Goal: Task Accomplishment & Management: Manage account settings

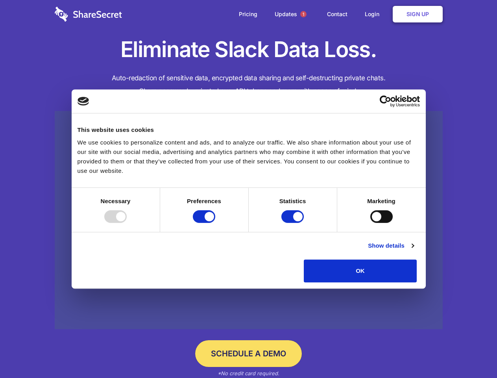
click at [127, 223] on div at bounding box center [115, 216] width 22 height 13
click at [215, 223] on input "Preferences" at bounding box center [204, 216] width 22 height 13
checkbox input "false"
click at [293, 223] on input "Statistics" at bounding box center [292, 216] width 22 height 13
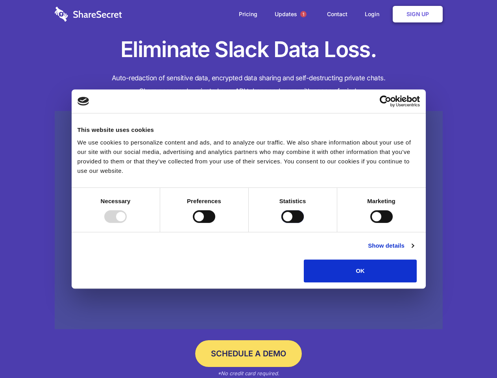
checkbox input "false"
click at [370, 223] on input "Marketing" at bounding box center [381, 216] width 22 height 13
checkbox input "true"
click at [413, 250] on link "Show details" at bounding box center [391, 245] width 46 height 9
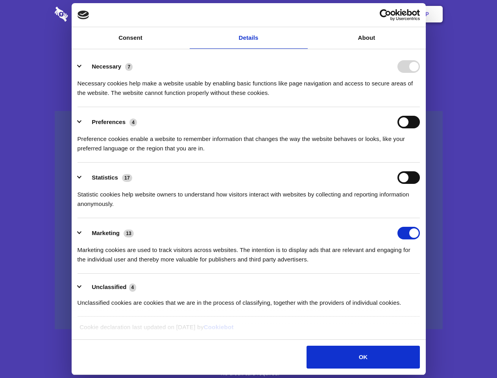
click at [420, 107] on li "Necessary 7 Necessary cookies help make a website usable by enabling basic func…" at bounding box center [248, 79] width 342 height 55
